Goal: Transaction & Acquisition: Purchase product/service

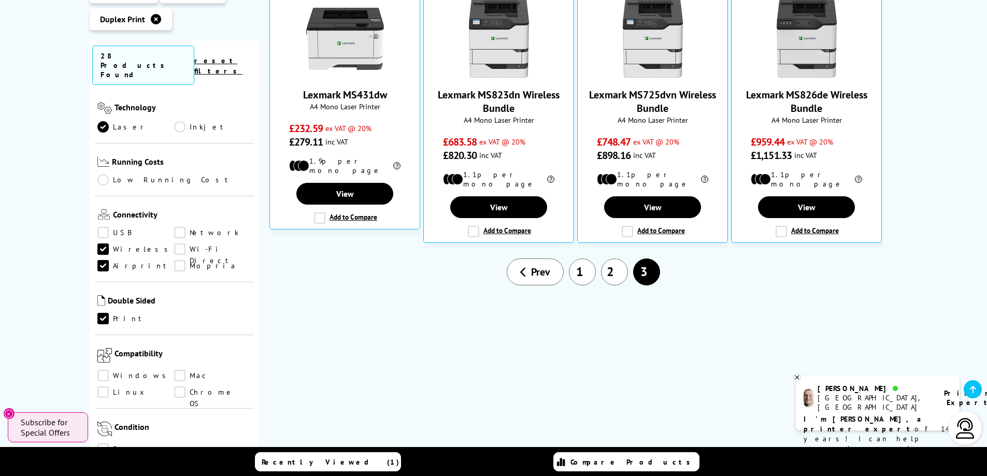
scroll to position [311, 0]
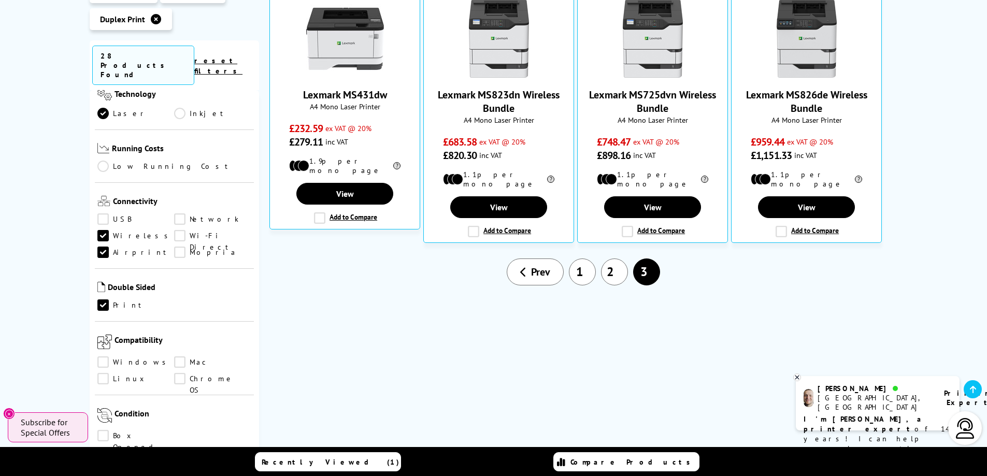
click at [182, 230] on link "Wi-Fi Direct" at bounding box center [212, 235] width 77 height 11
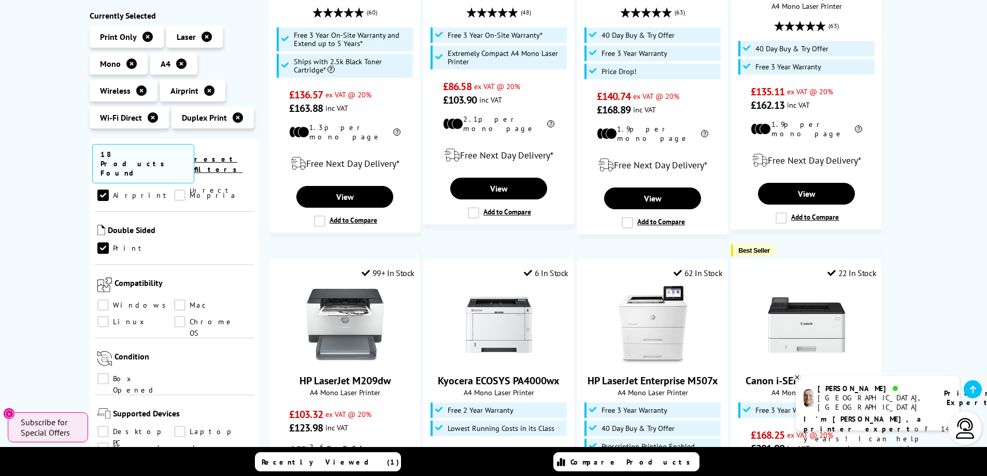
scroll to position [518, 0]
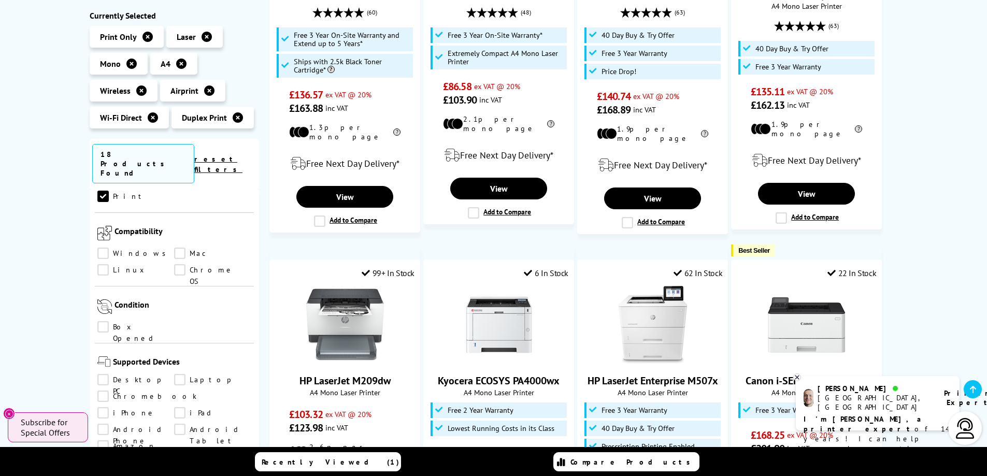
click at [105, 248] on link "Windows" at bounding box center [135, 253] width 77 height 11
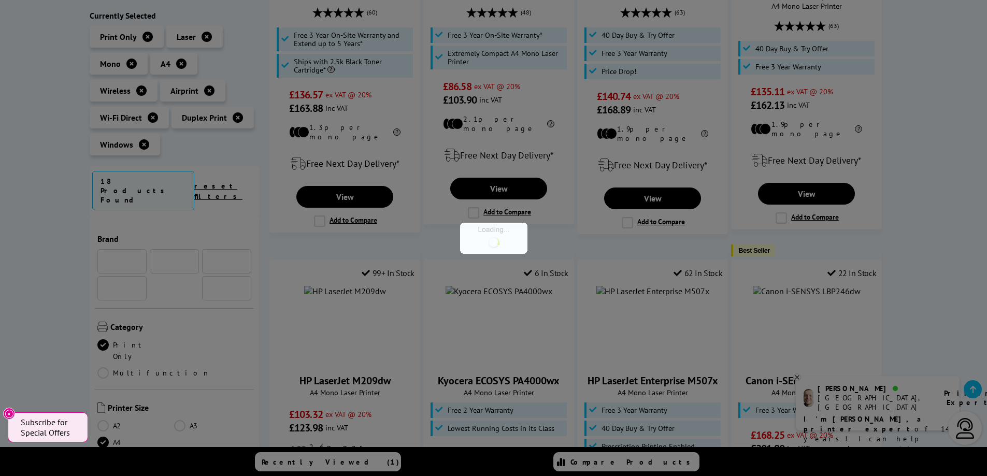
scroll to position [518, 0]
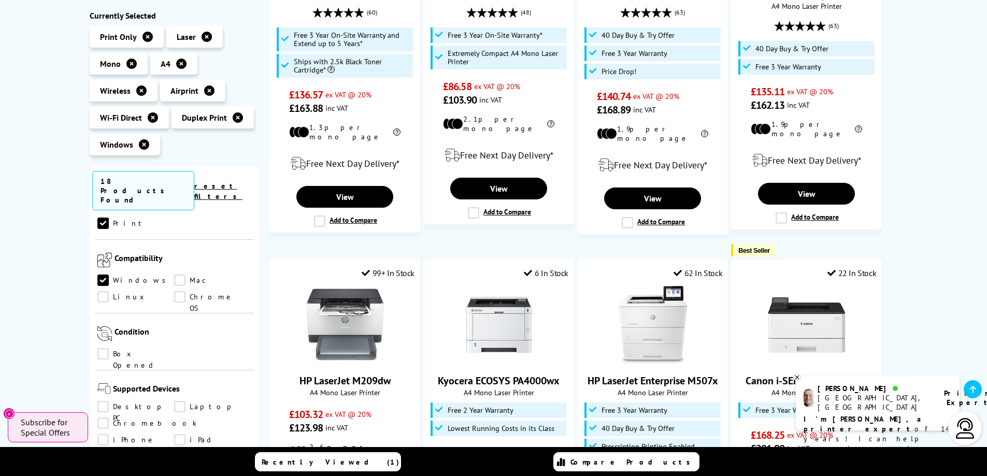
click at [180, 275] on link "Mac" at bounding box center [212, 280] width 77 height 11
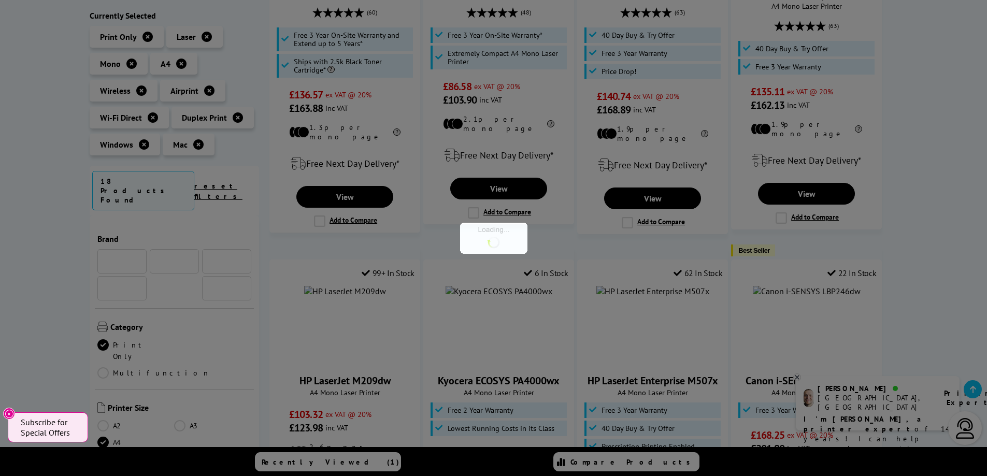
scroll to position [518, 0]
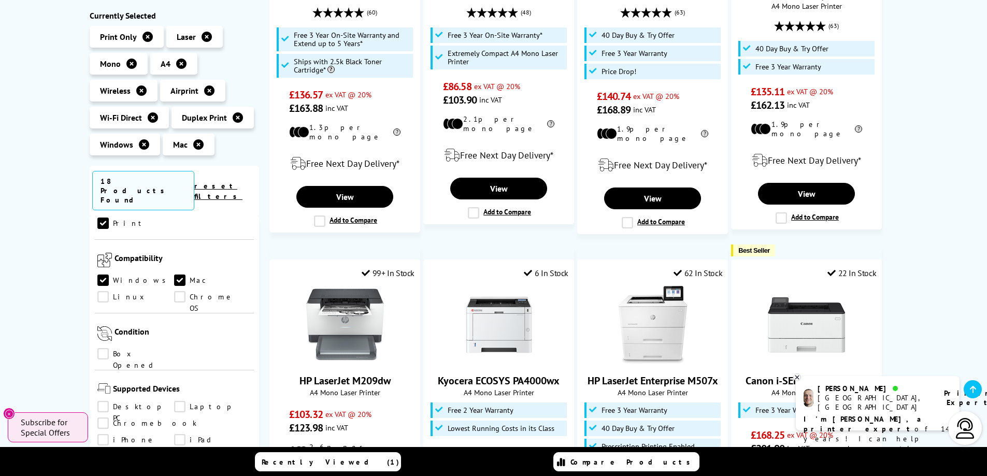
drag, startPoint x: 178, startPoint y: 254, endPoint x: 178, endPoint y: 260, distance: 6.2
click at [178, 292] on link "Chrome OS" at bounding box center [212, 297] width 77 height 11
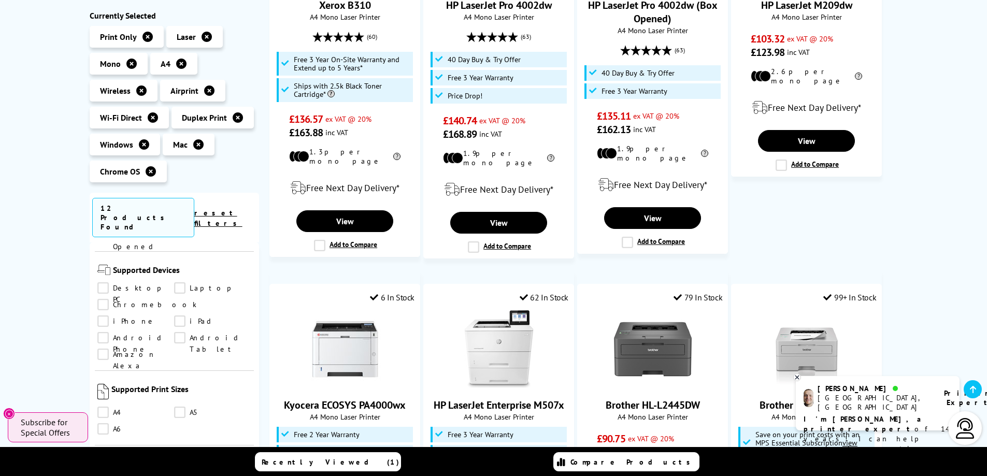
scroll to position [725, 0]
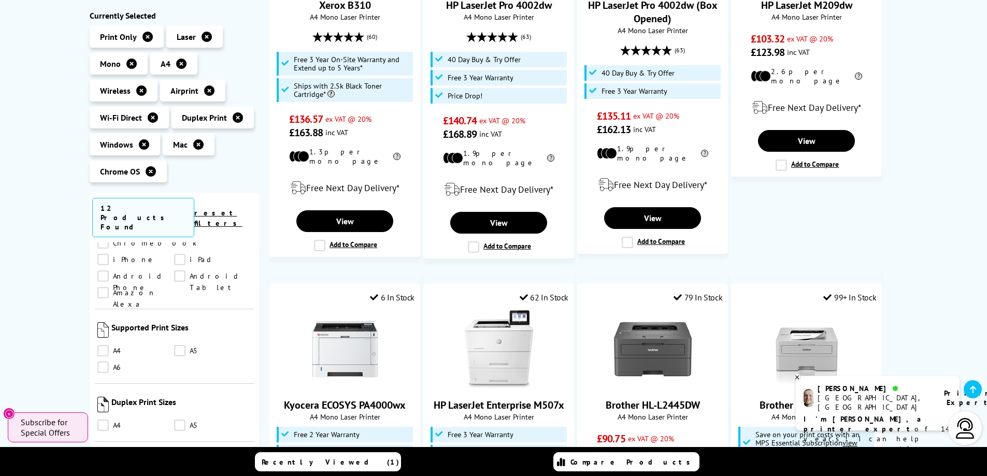
click at [102, 346] on link "A4" at bounding box center [135, 351] width 77 height 11
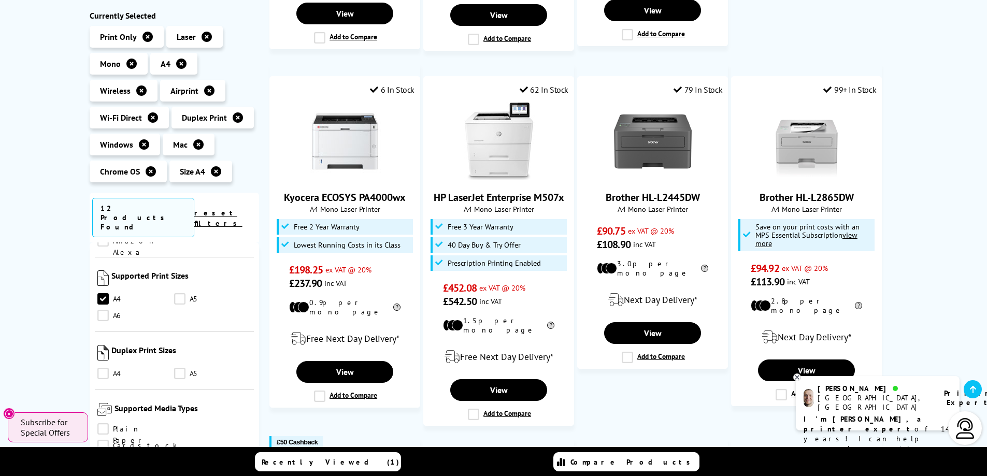
scroll to position [570, 0]
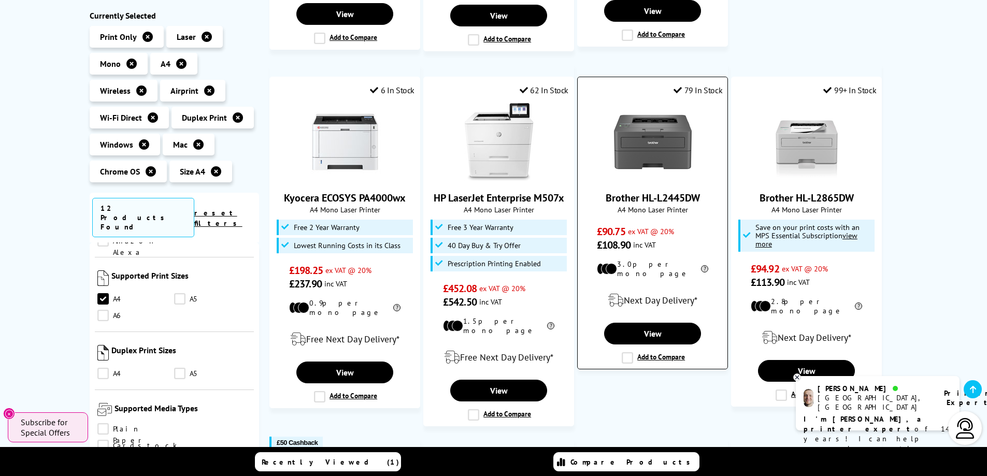
click at [668, 137] on img at bounding box center [653, 142] width 78 height 78
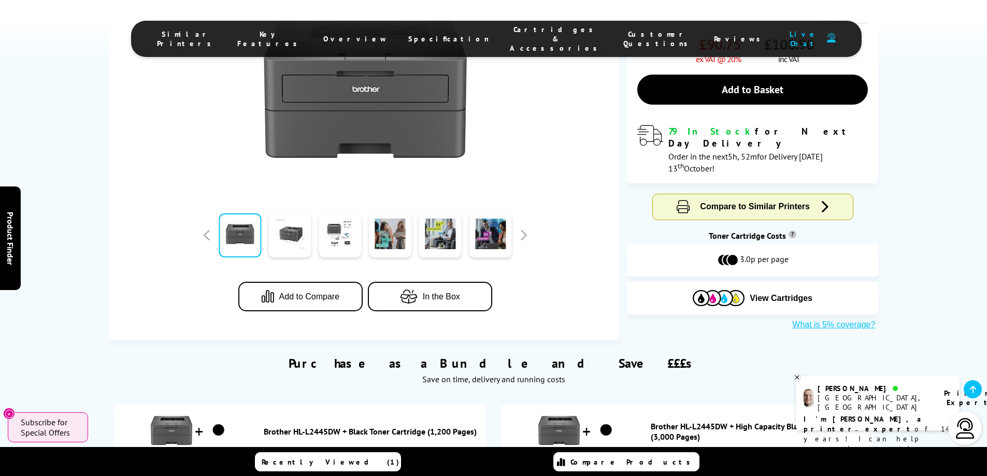
scroll to position [104, 0]
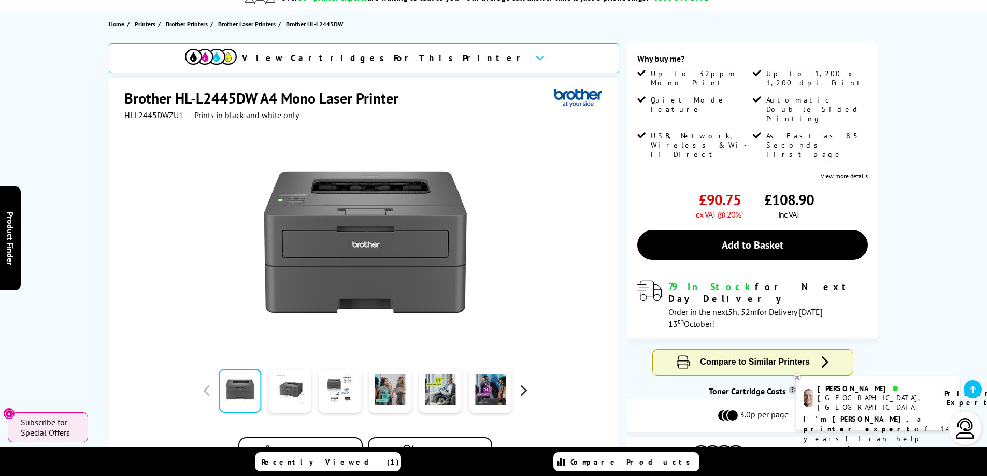
click at [522, 393] on button "button" at bounding box center [523, 391] width 16 height 16
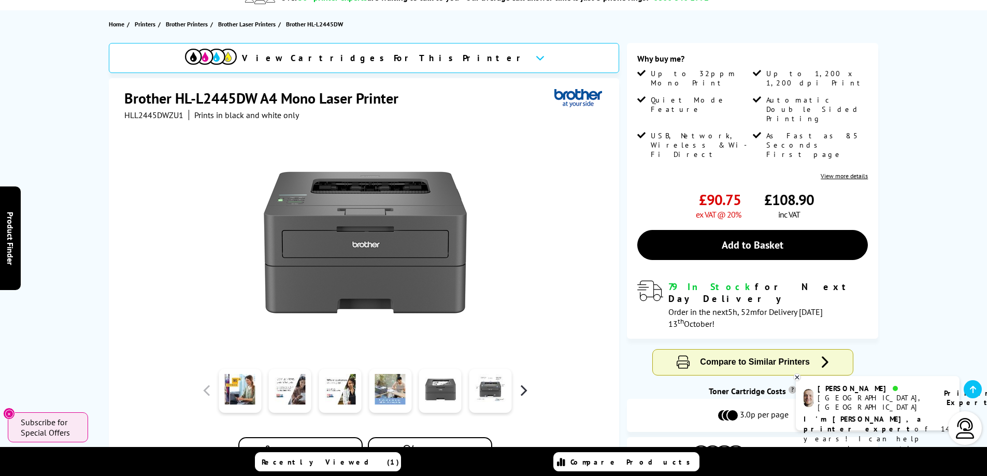
click at [522, 393] on button "button" at bounding box center [523, 391] width 16 height 16
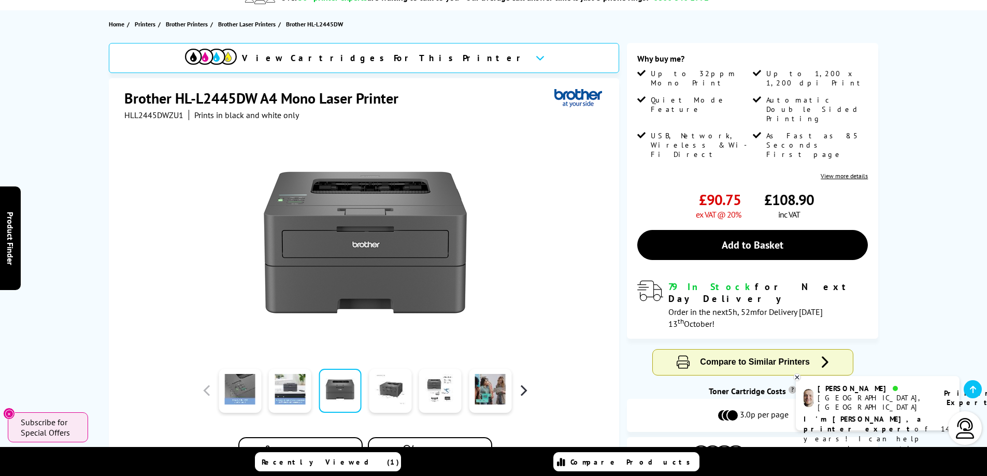
click at [522, 393] on button "button" at bounding box center [523, 391] width 16 height 16
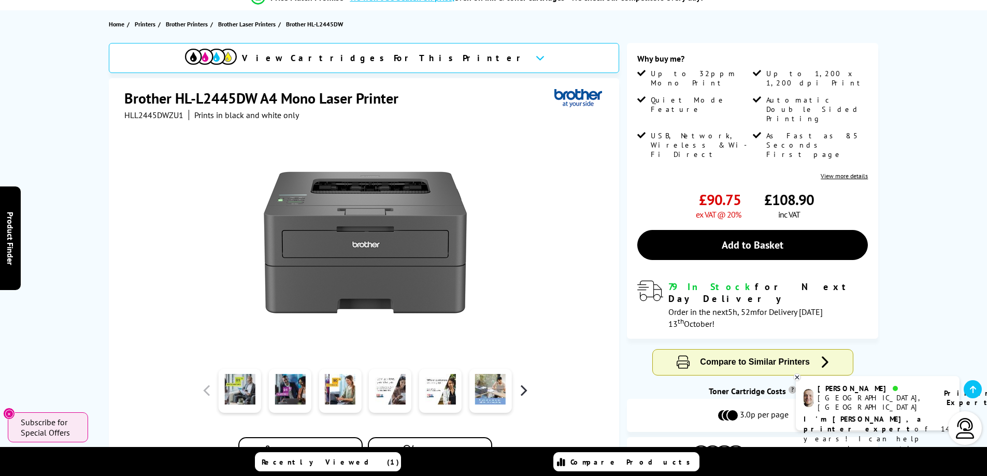
click at [522, 393] on button "button" at bounding box center [523, 391] width 16 height 16
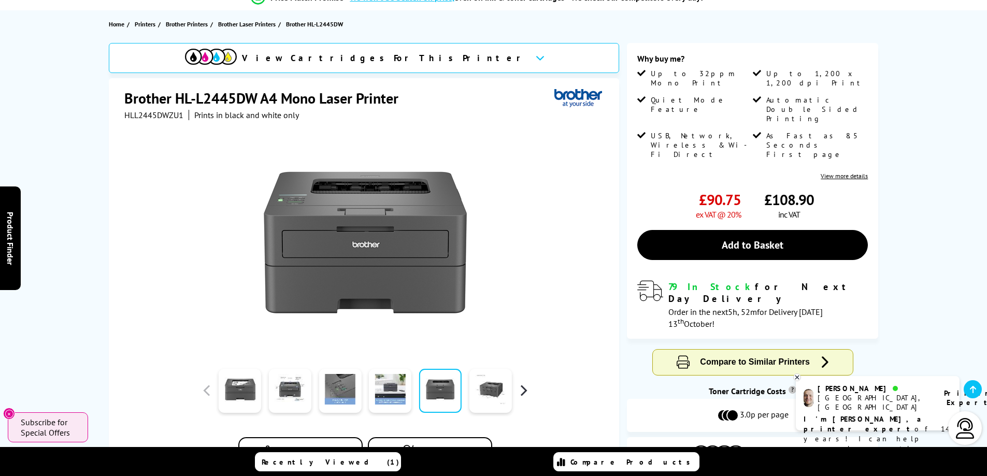
click at [522, 393] on button "button" at bounding box center [523, 391] width 16 height 16
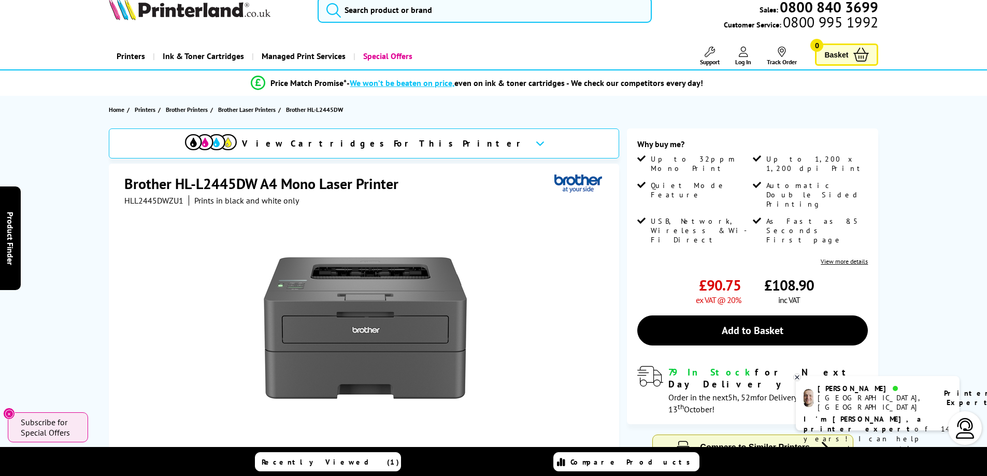
scroll to position [0, 0]
